Goal: Information Seeking & Learning: Learn about a topic

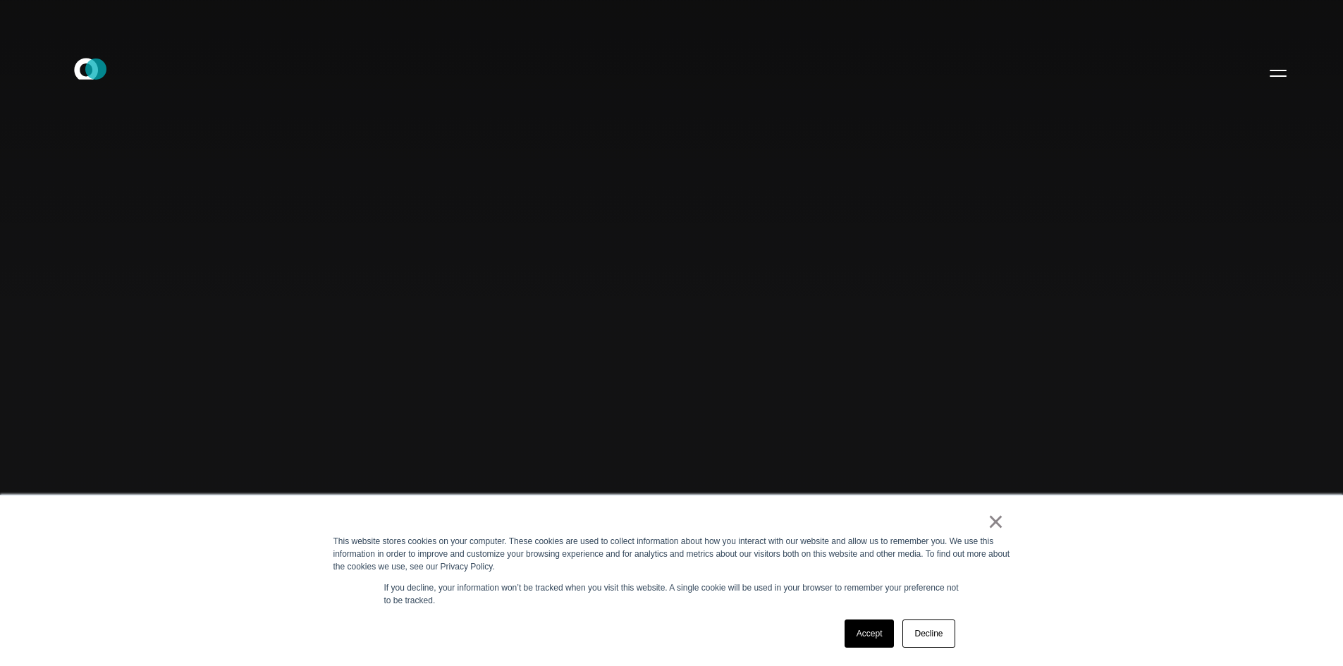
click at [96, 69] on icon at bounding box center [86, 68] width 24 height 21
click at [867, 647] on link "Accept" at bounding box center [870, 634] width 50 height 28
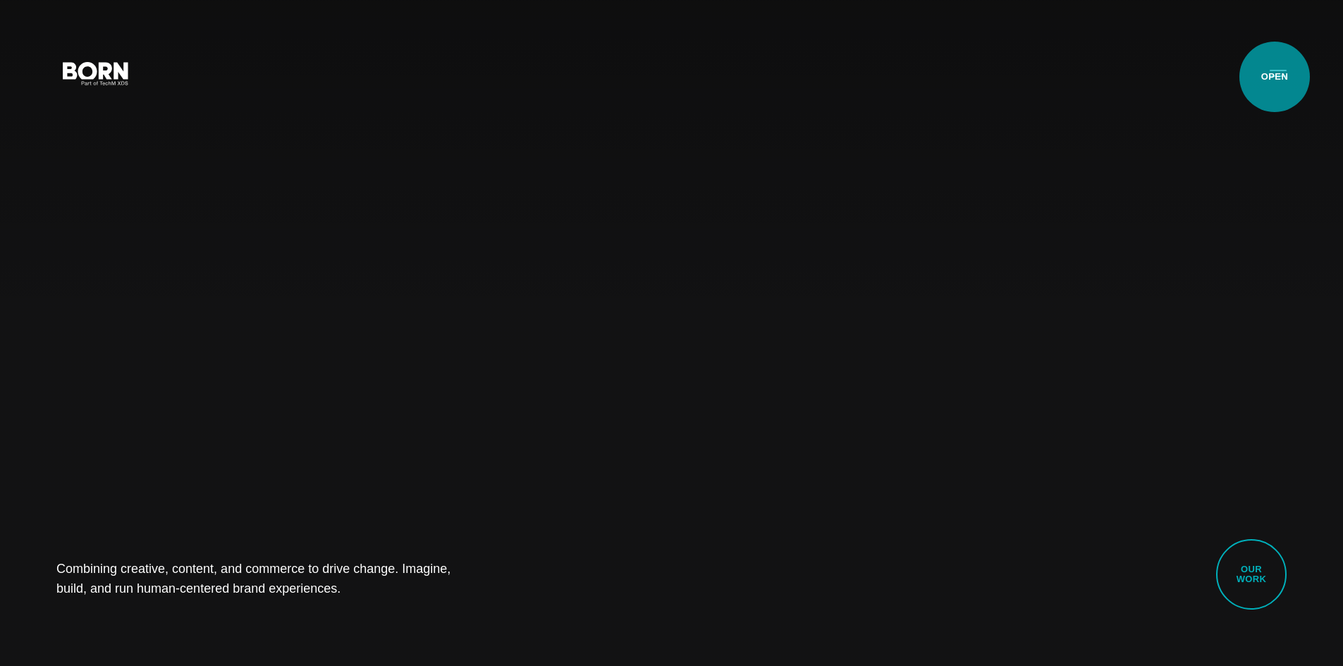
click at [1275, 77] on button "Primary Menu" at bounding box center [1278, 73] width 34 height 30
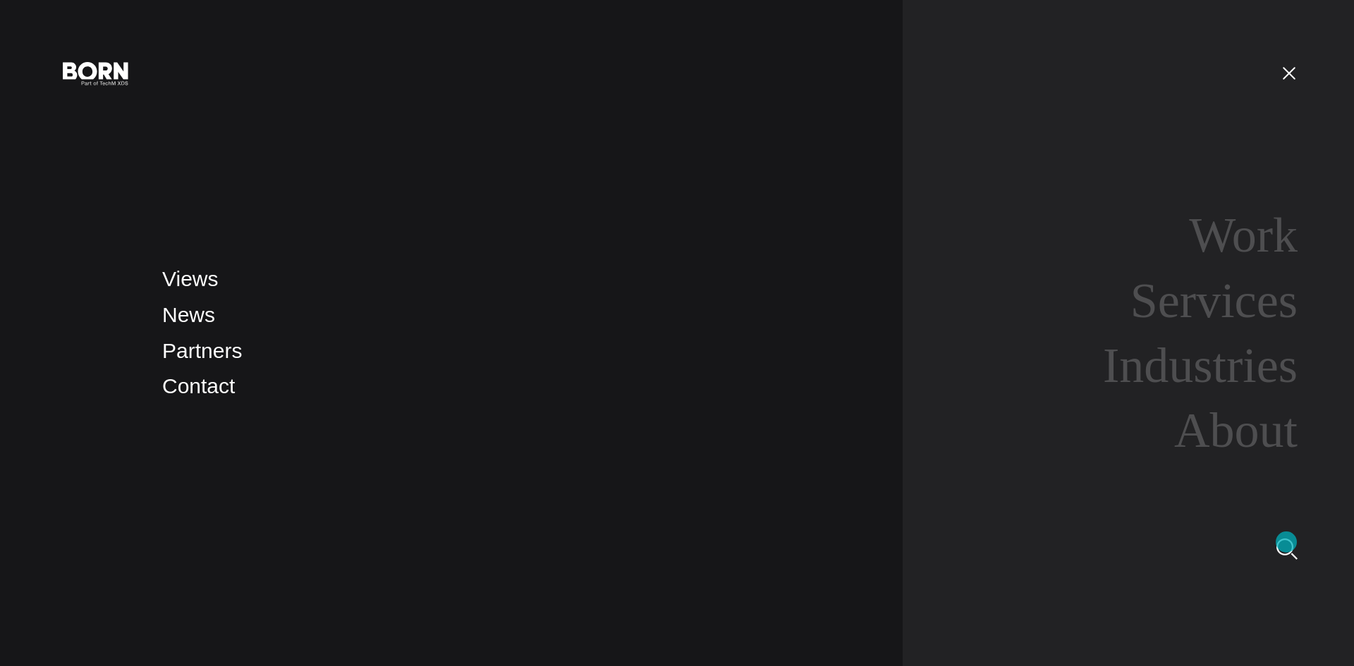
click at [1286, 542] on img at bounding box center [1286, 549] width 21 height 21
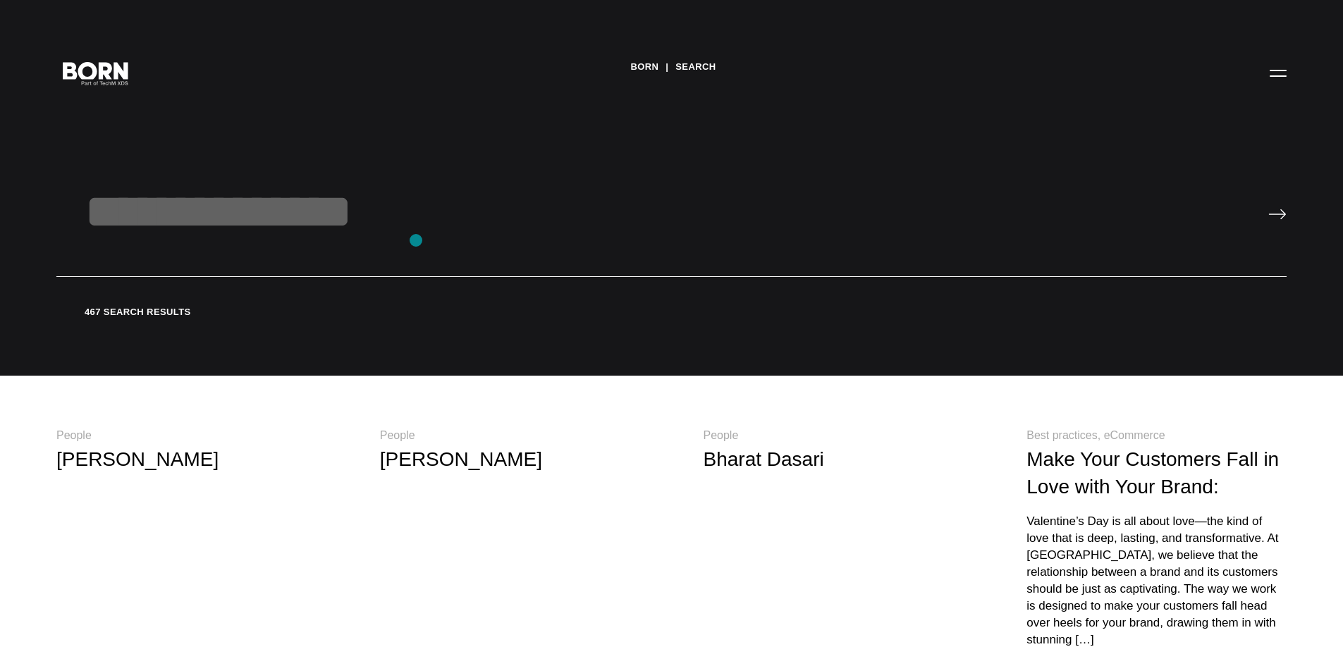
click at [415, 240] on input "text" at bounding box center [671, 230] width 1230 height 94
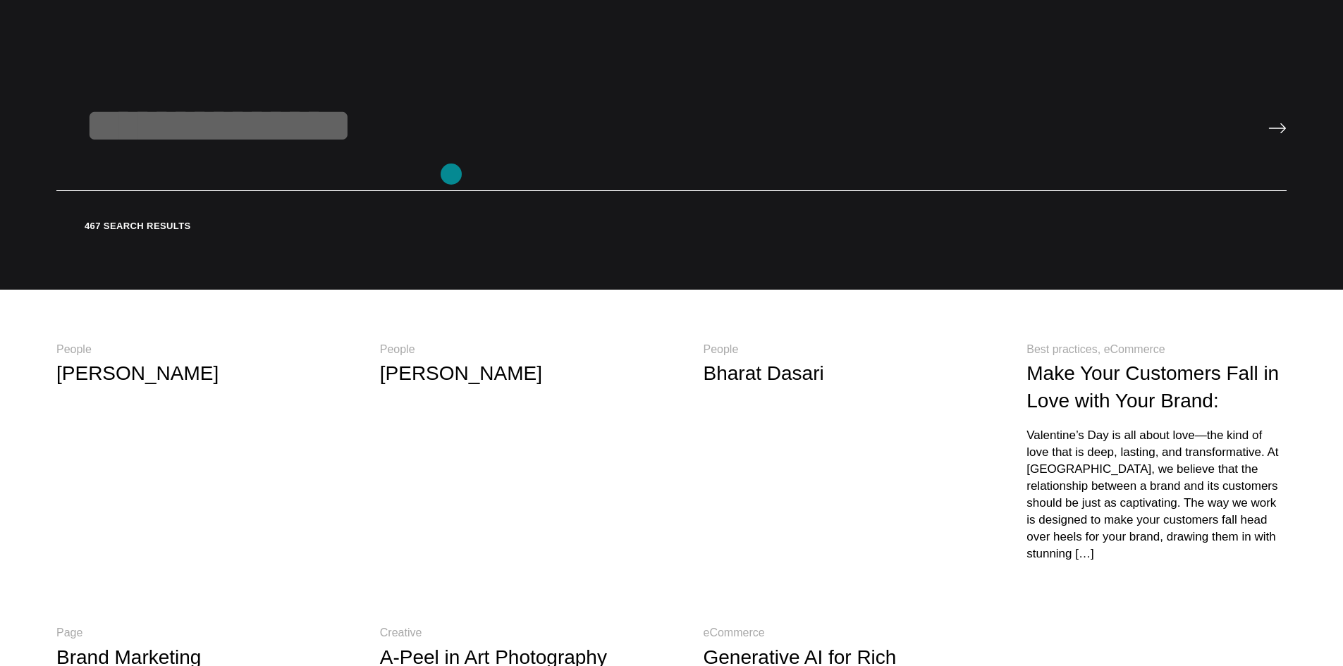
scroll to position [71, 0]
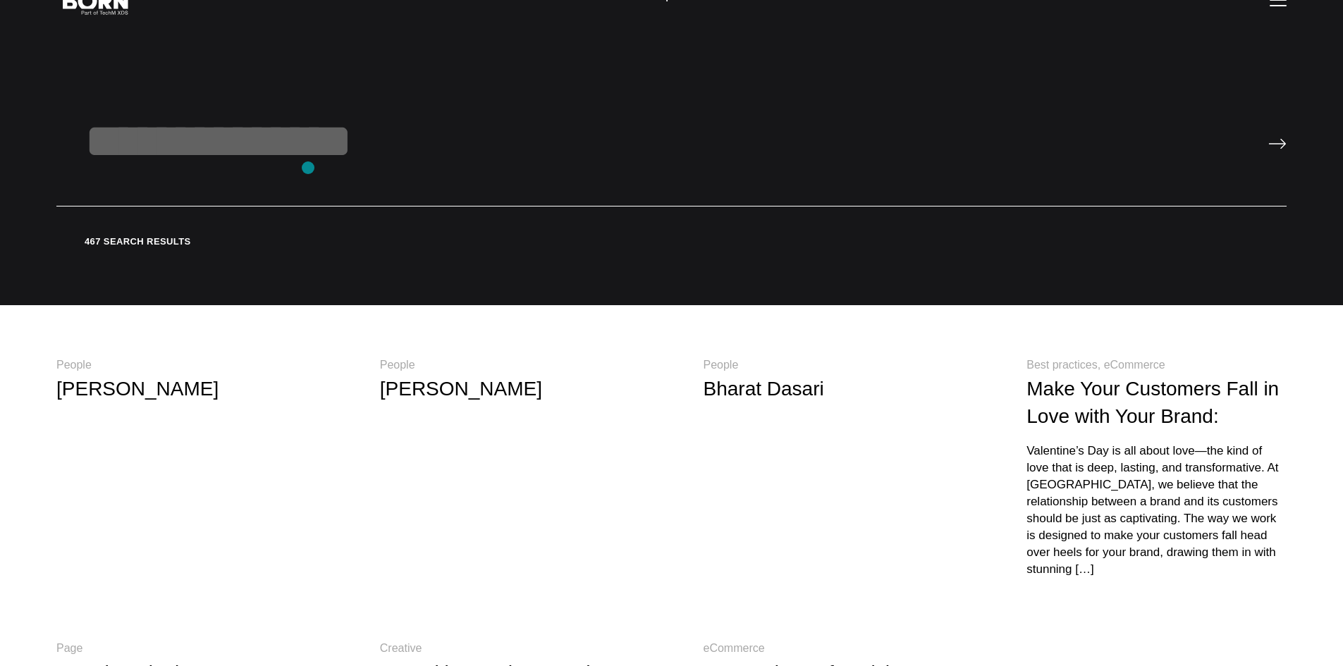
click at [308, 168] on input "text" at bounding box center [671, 160] width 1230 height 94
type input "******"
click at [1269, 138] on input "image" at bounding box center [1278, 143] width 18 height 11
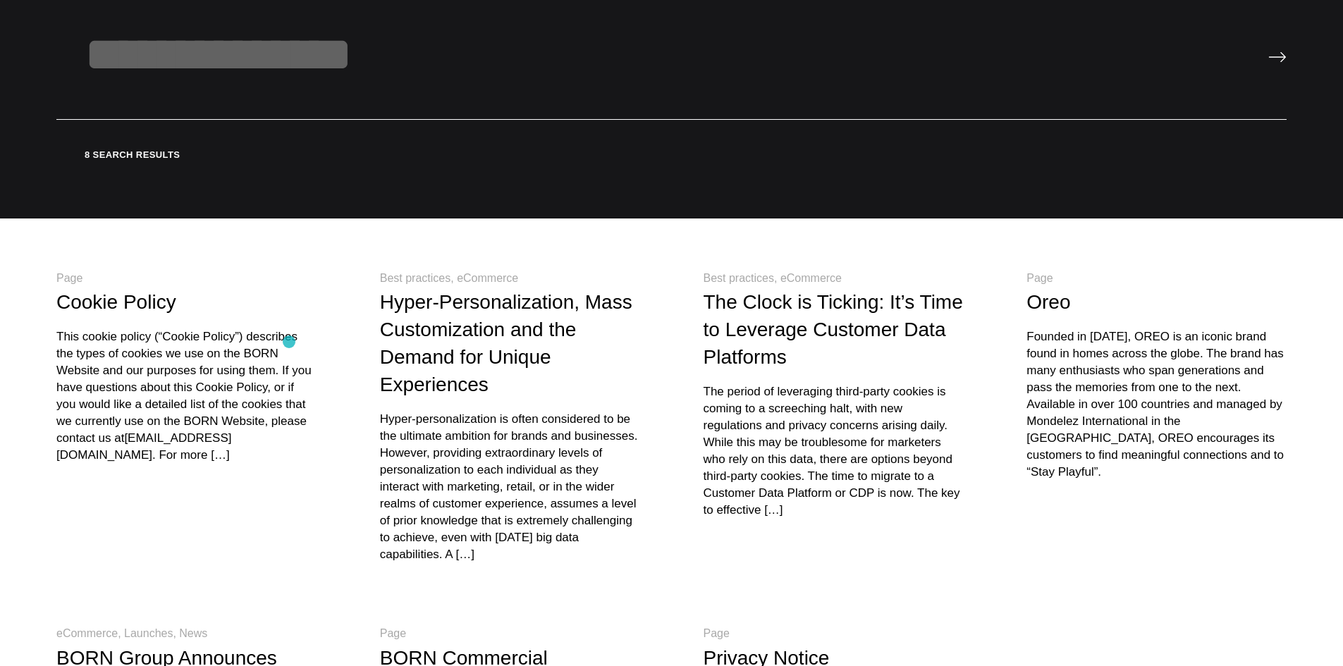
scroll to position [212, 0]
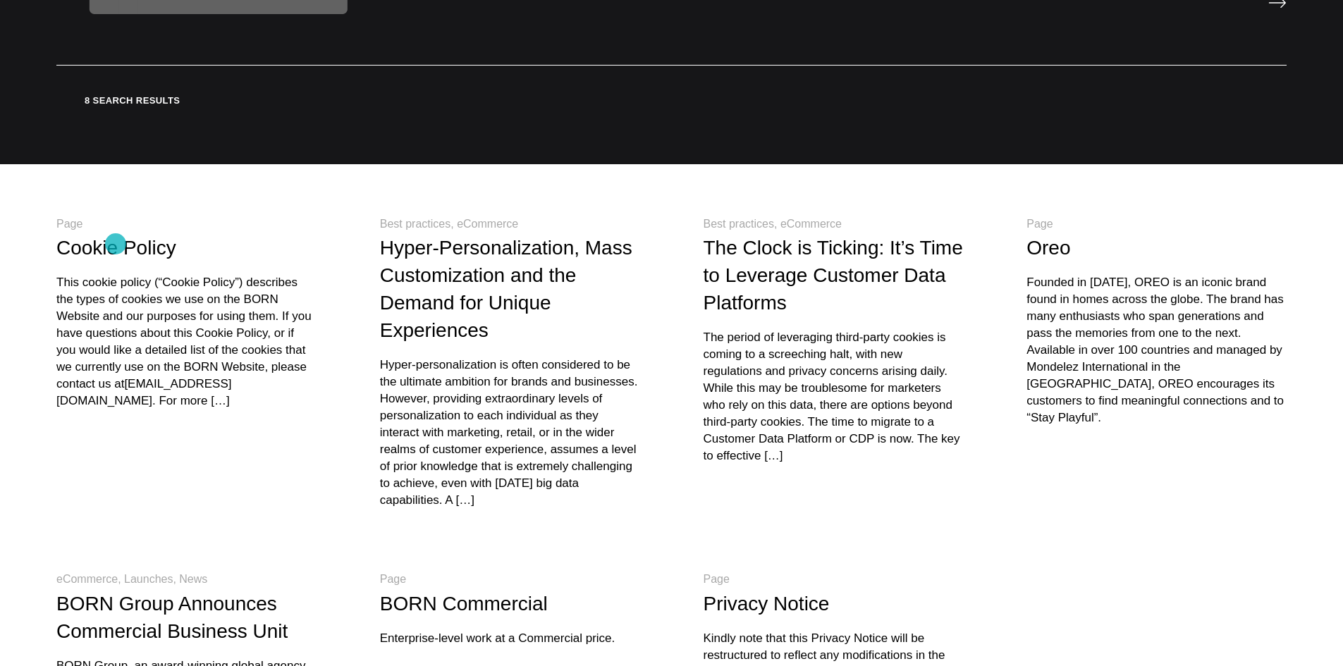
click at [116, 244] on link "Cookie Policy" at bounding box center [116, 248] width 120 height 22
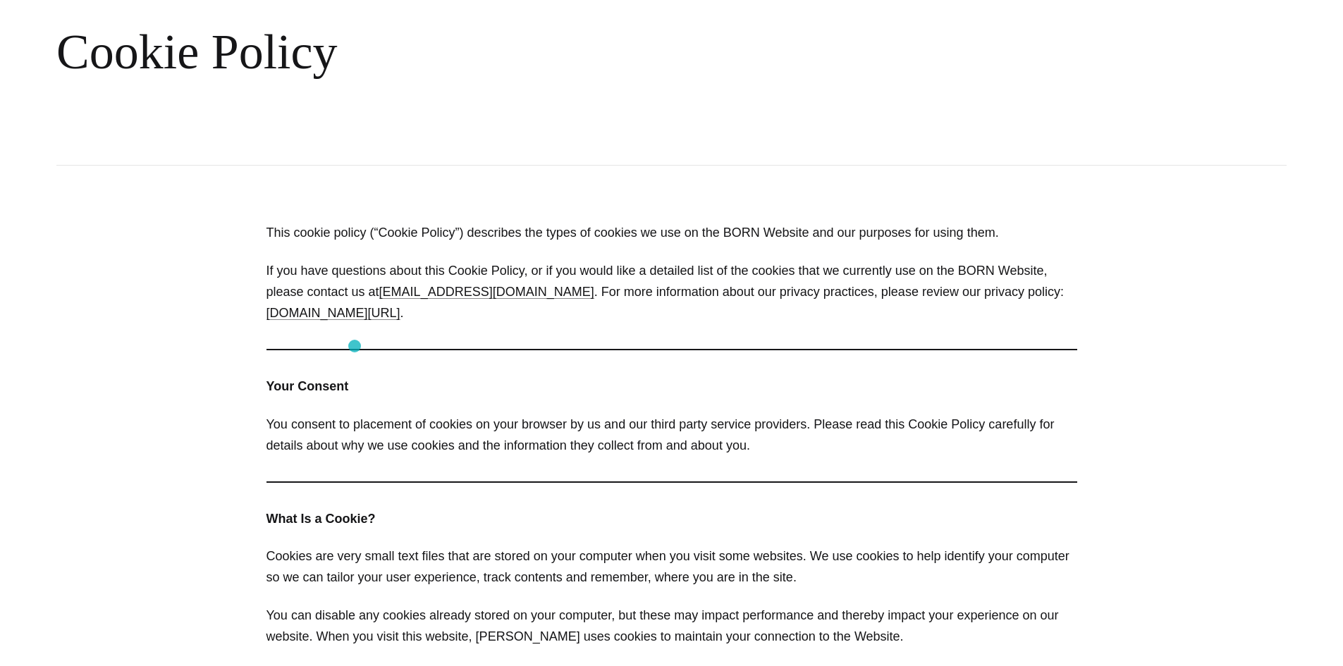
scroll to position [212, 0]
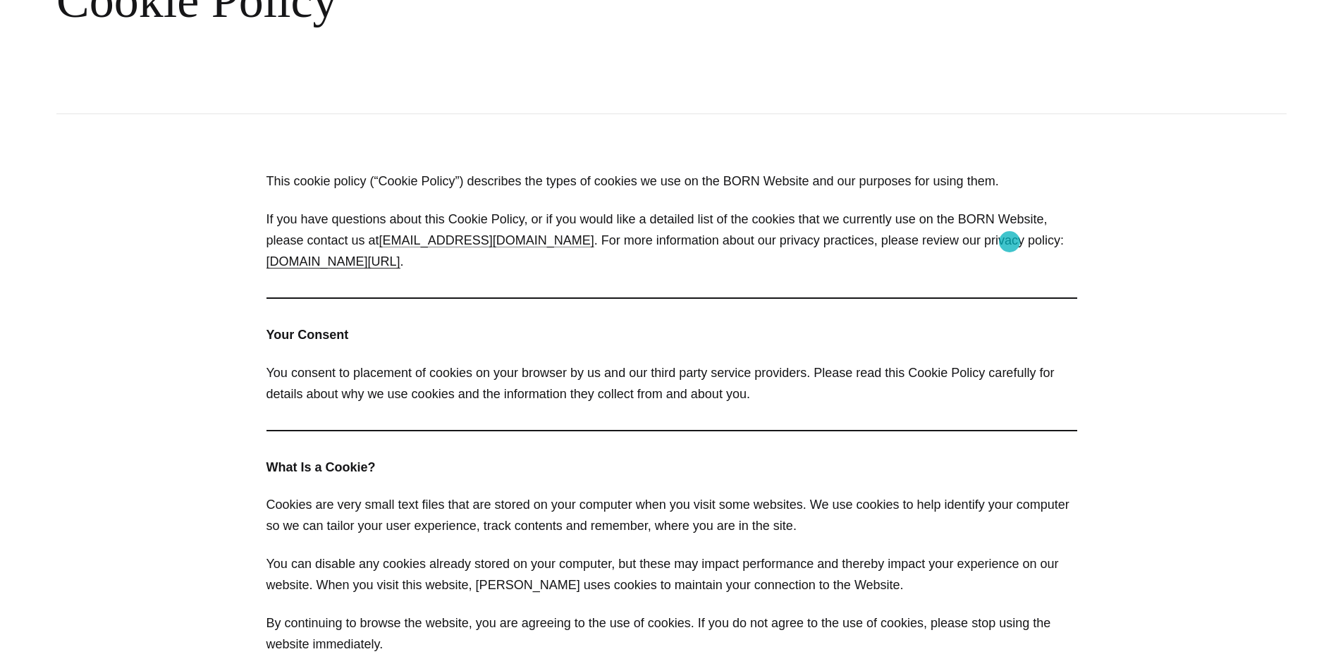
click at [401, 255] on link "[DOMAIN_NAME][URL]" at bounding box center [334, 262] width 134 height 14
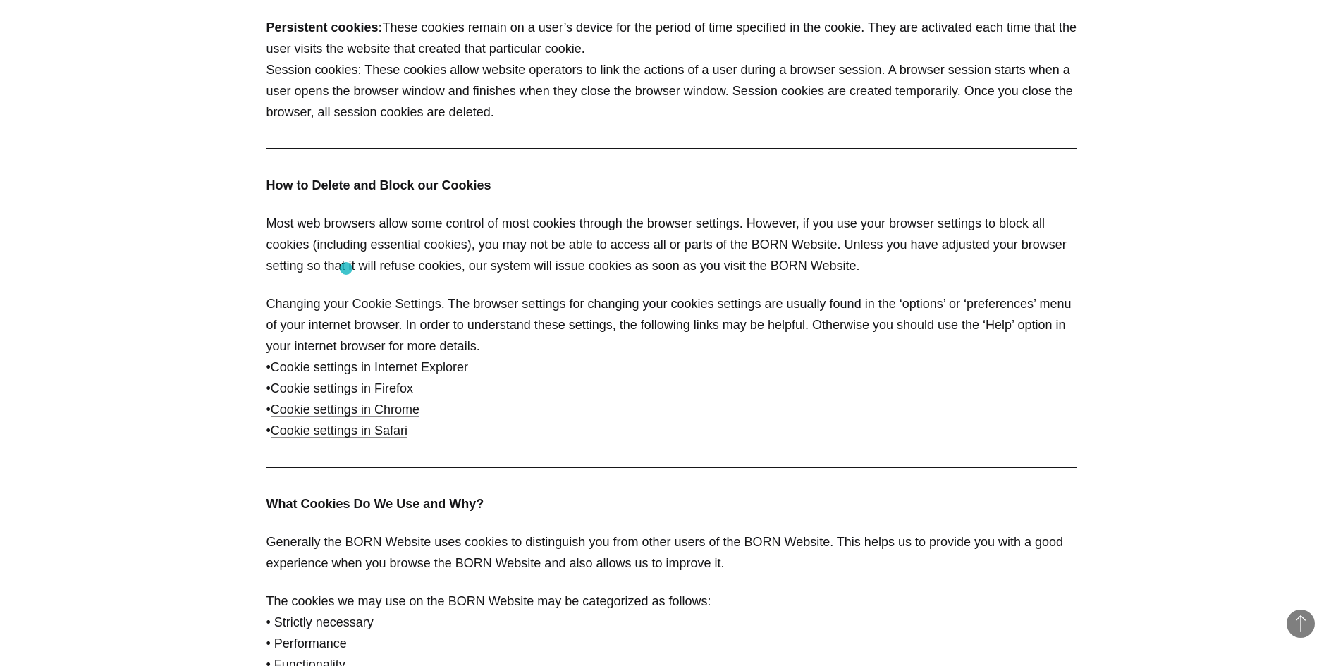
scroll to position [1058, 0]
